Goal: Navigation & Orientation: Find specific page/section

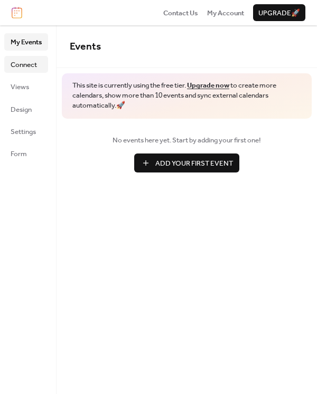
click at [39, 69] on link "Connect" at bounding box center [26, 64] width 44 height 17
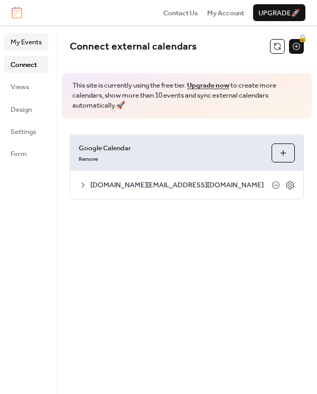
click at [17, 46] on span "My Events" at bounding box center [26, 42] width 31 height 11
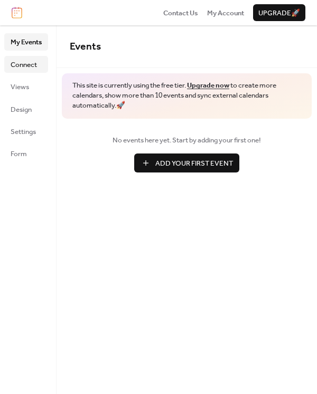
click at [34, 63] on span "Connect" at bounding box center [24, 65] width 26 height 11
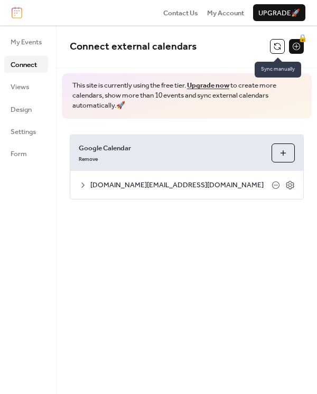
click at [274, 52] on button at bounding box center [277, 46] width 15 height 15
